Goal: Find specific page/section: Find specific page/section

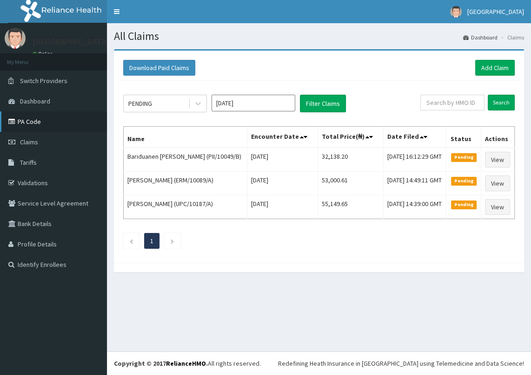
click at [59, 124] on link "PA Code" at bounding box center [53, 121] width 107 height 20
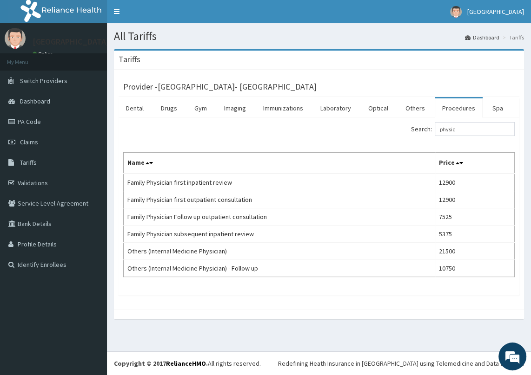
type input "physic"
